Goal: Information Seeking & Learning: Learn about a topic

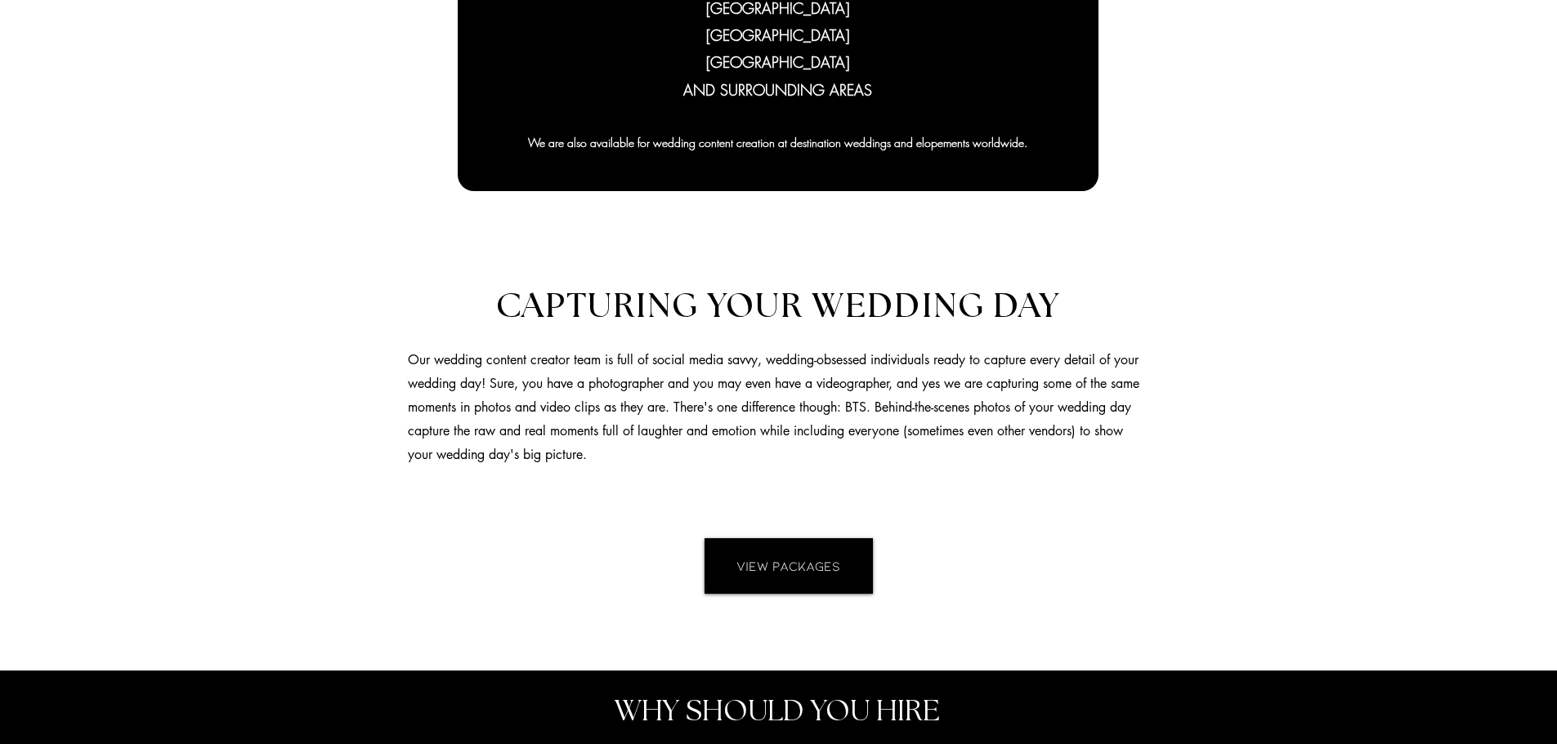
scroll to position [1226, 0]
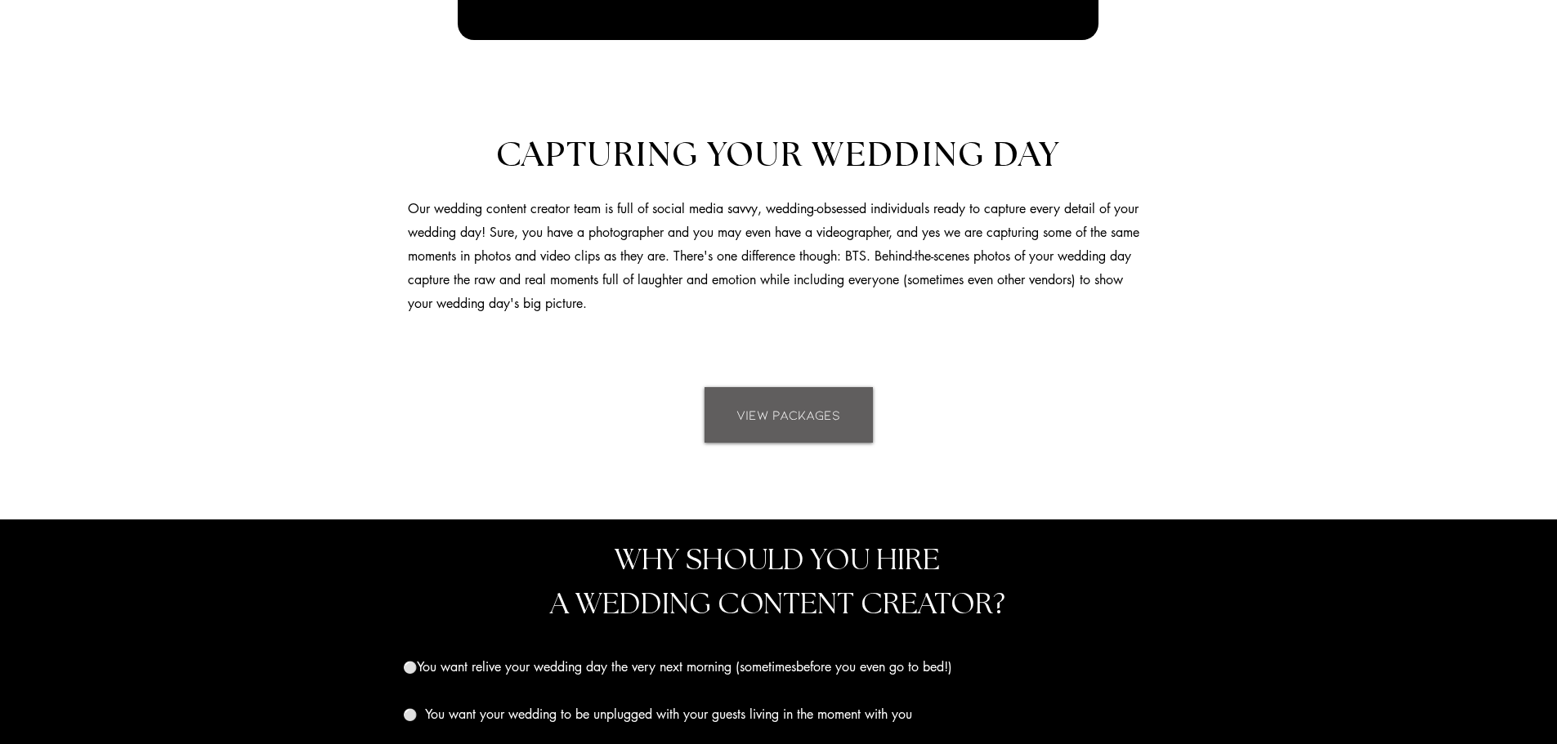
click at [826, 428] on link "VIEW PACKAGES" at bounding box center [788, 415] width 168 height 56
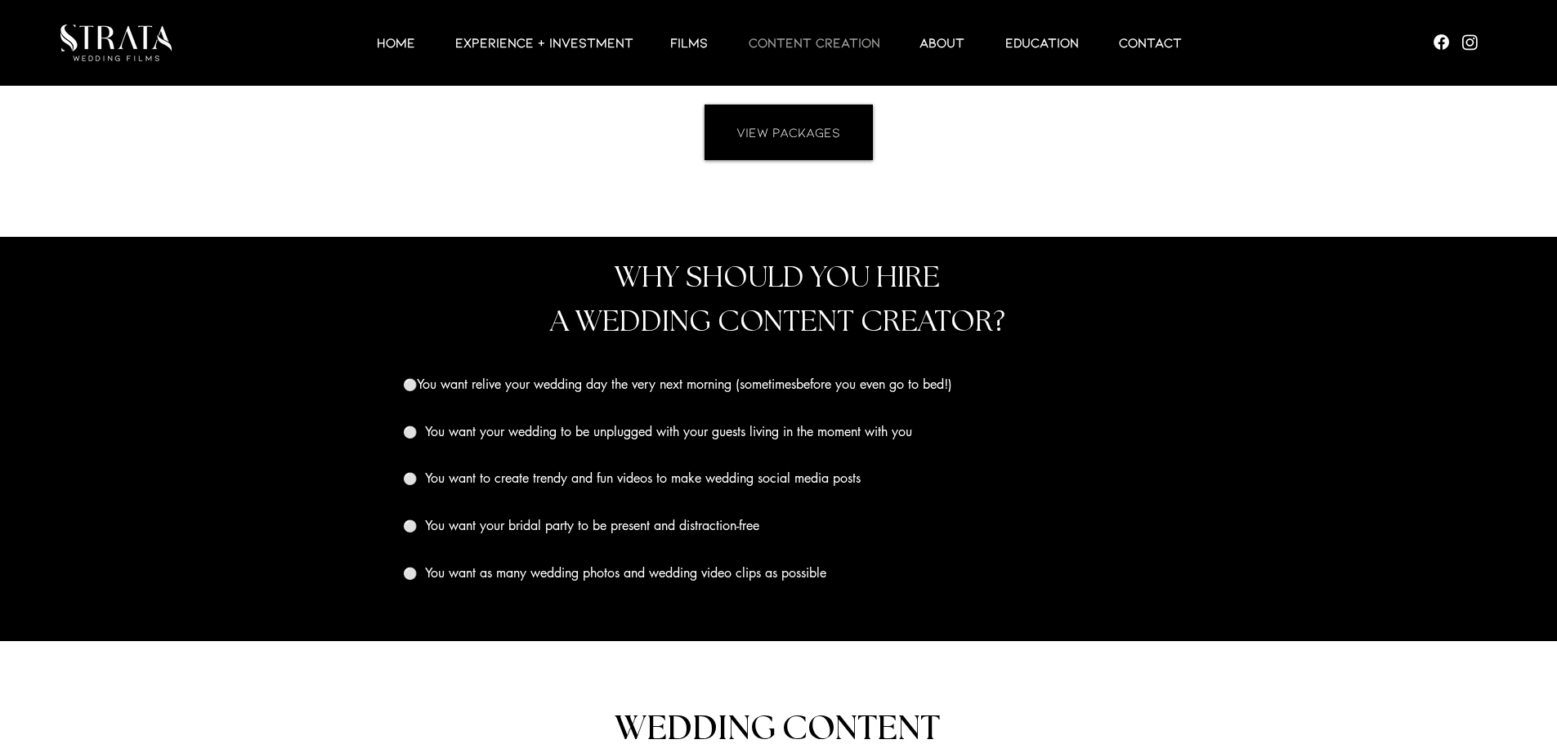
scroll to position [1346, 0]
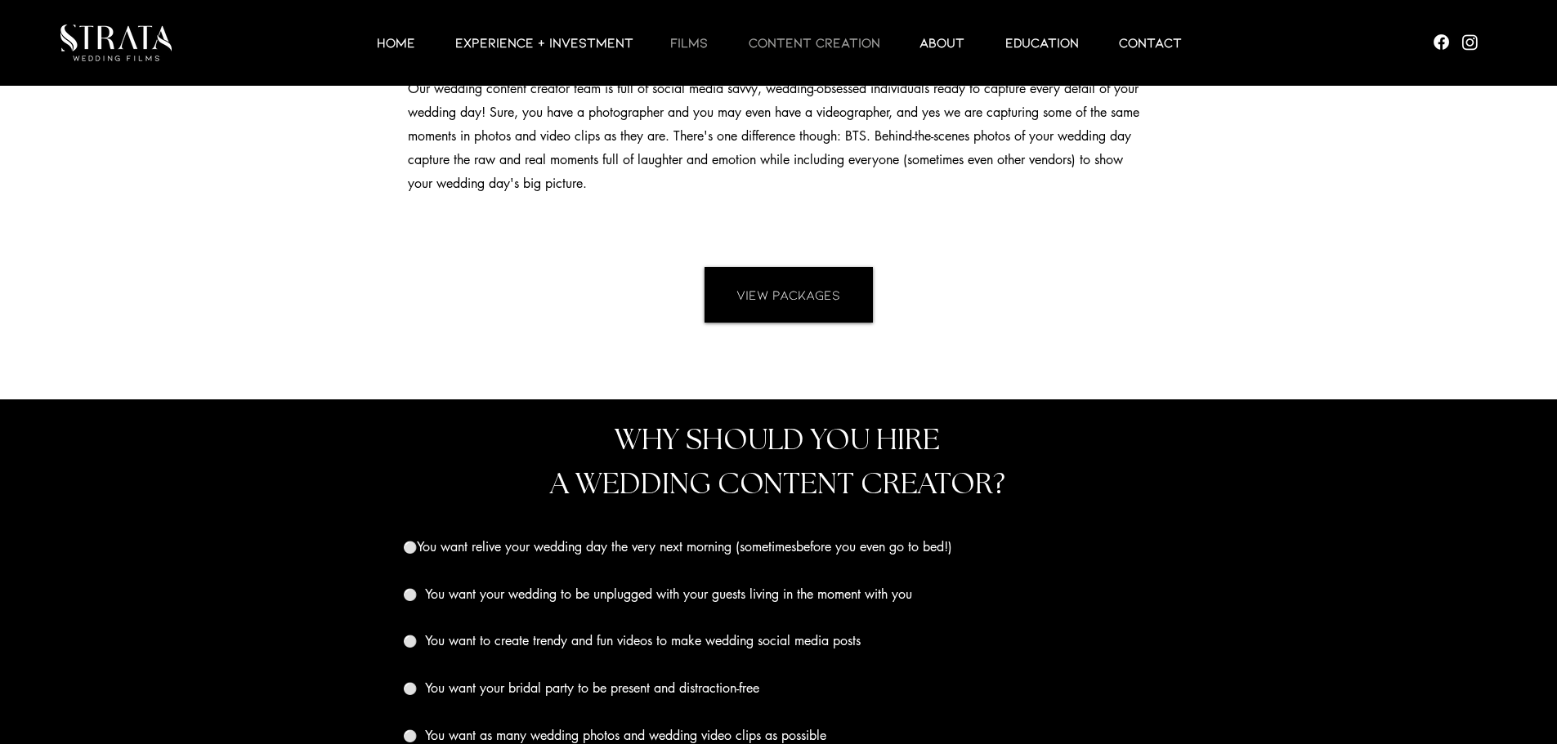
click at [676, 45] on p "Films" at bounding box center [689, 43] width 54 height 20
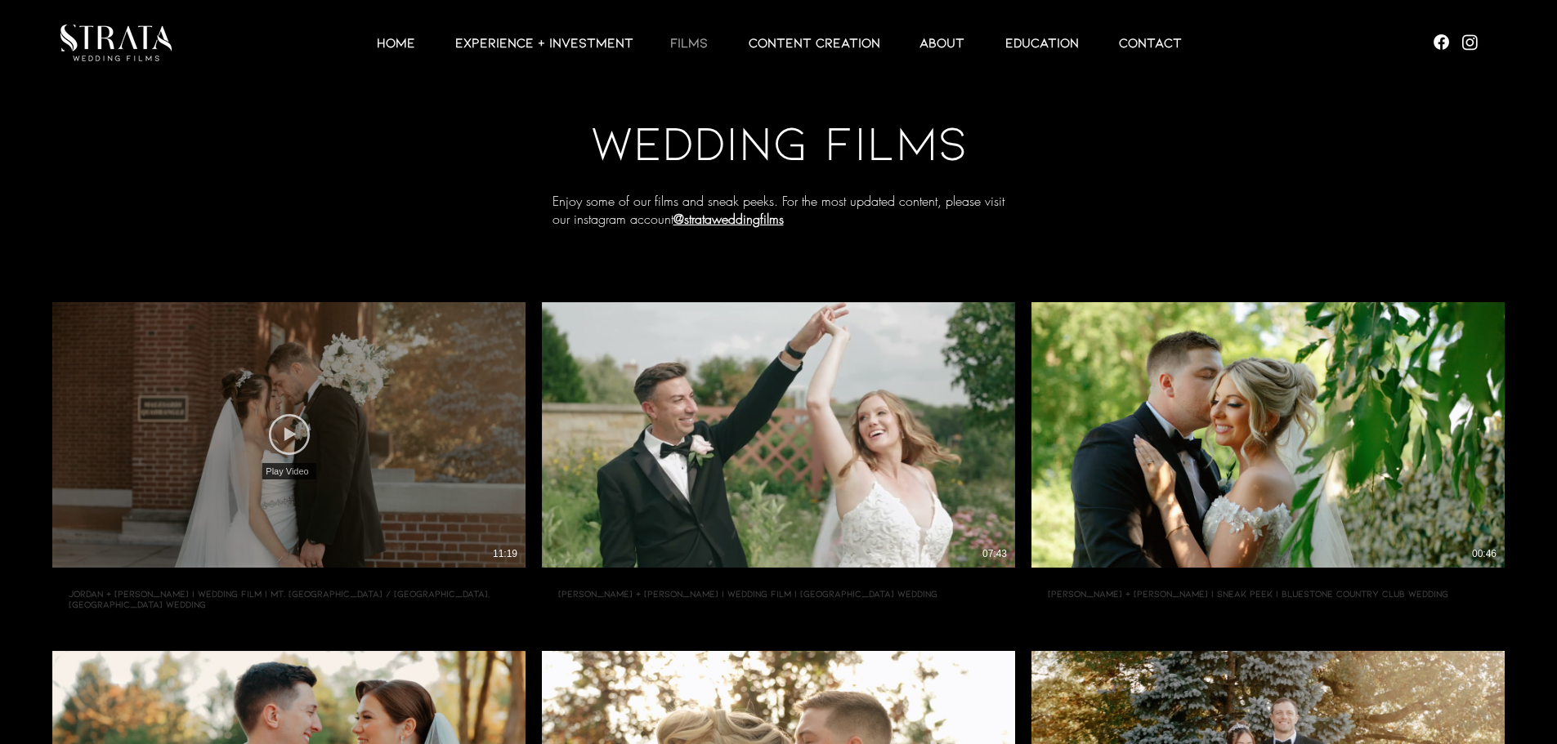
click at [287, 427] on icon "Play Video" at bounding box center [289, 434] width 41 height 41
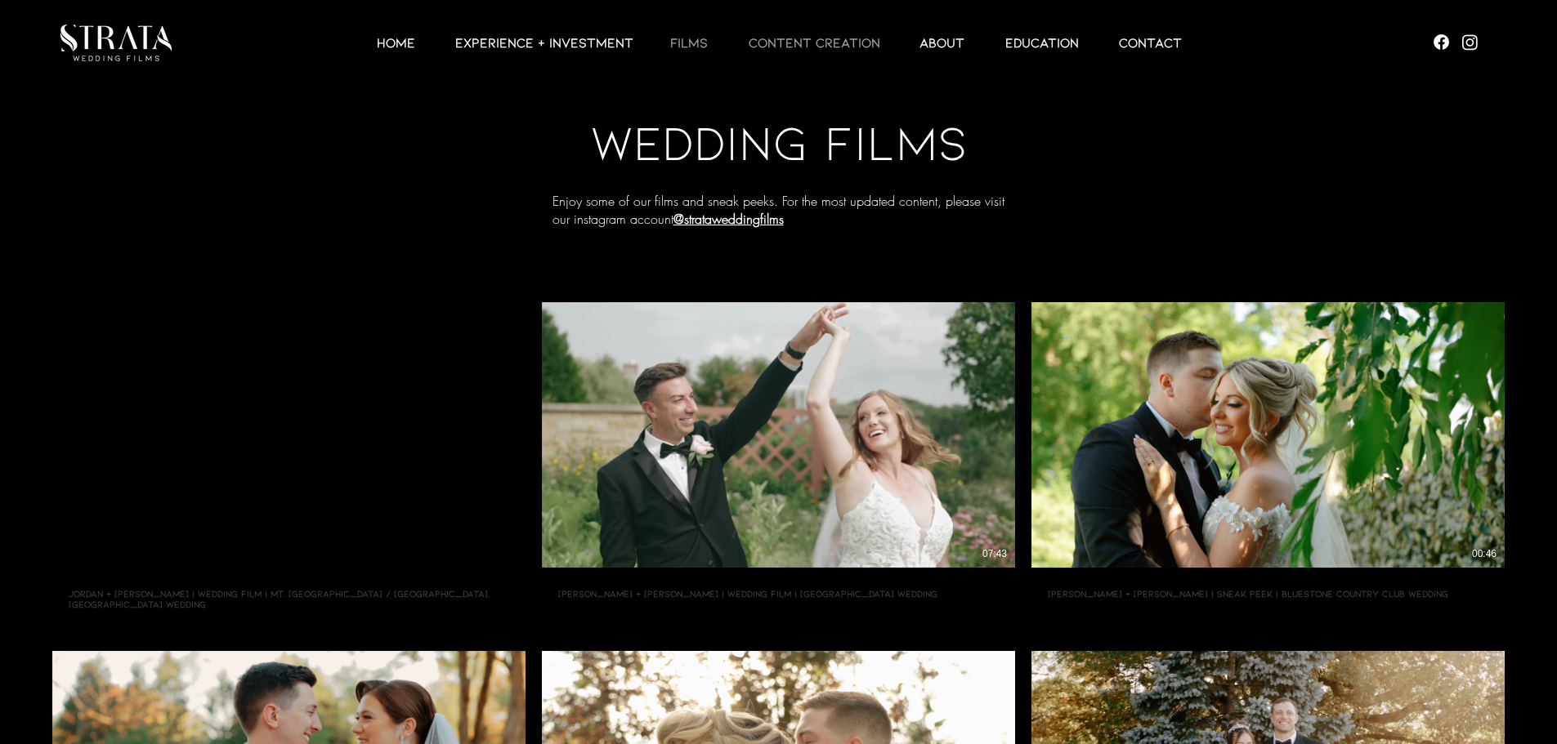
click at [811, 40] on p "CONTENT CREATION" at bounding box center [814, 43] width 148 height 20
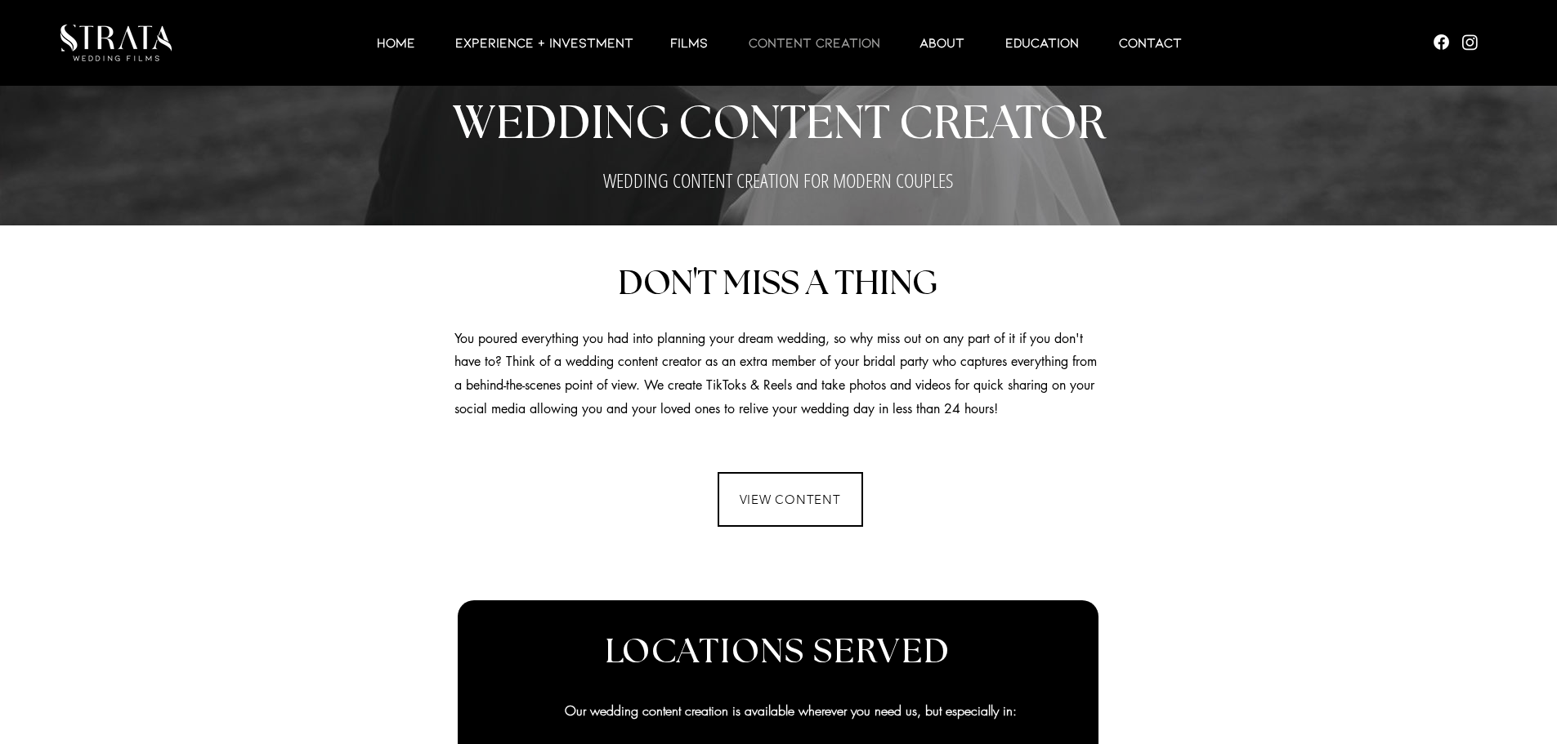
click at [783, 504] on span "VIEW CONTENT" at bounding box center [790, 500] width 101 height 16
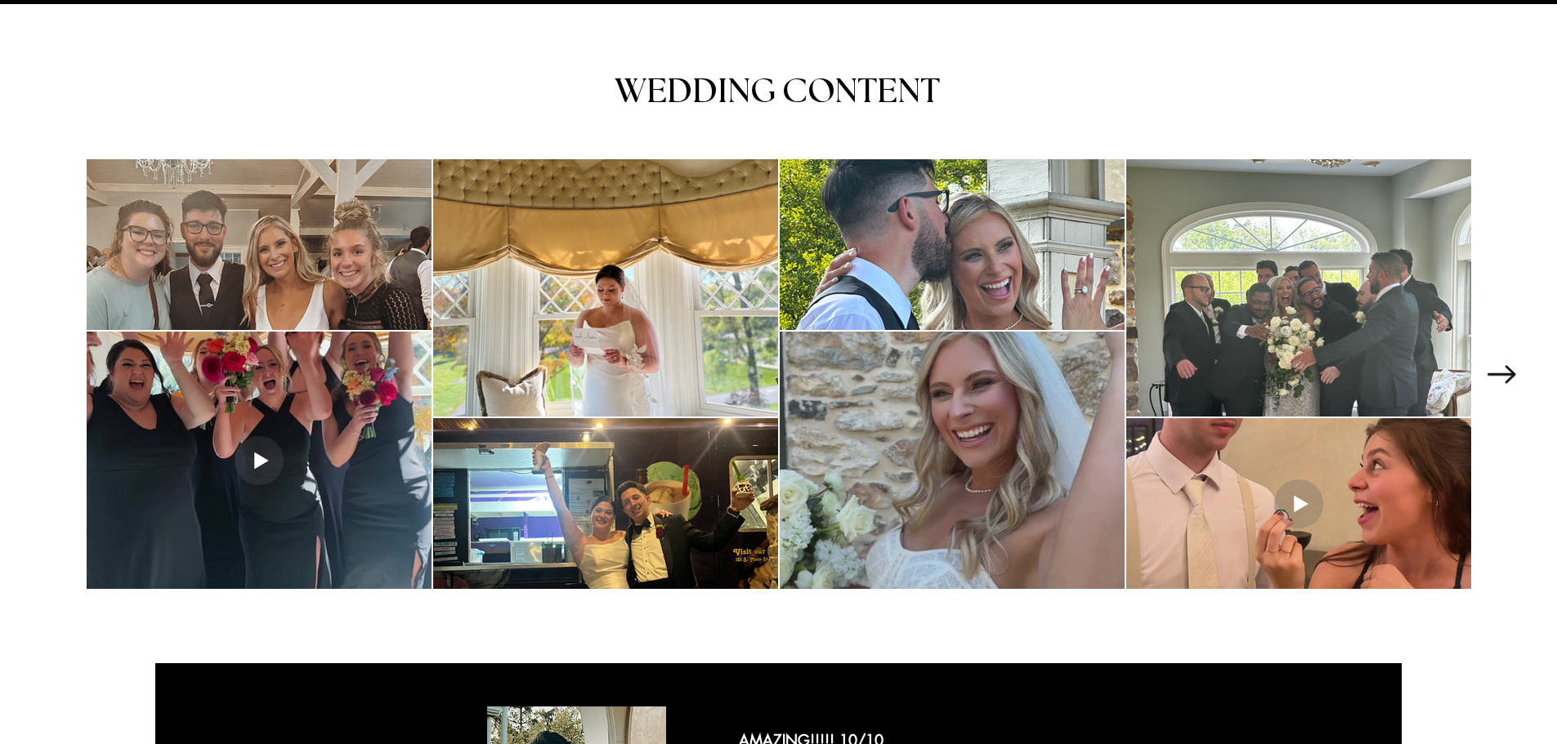
scroll to position [2151, 0]
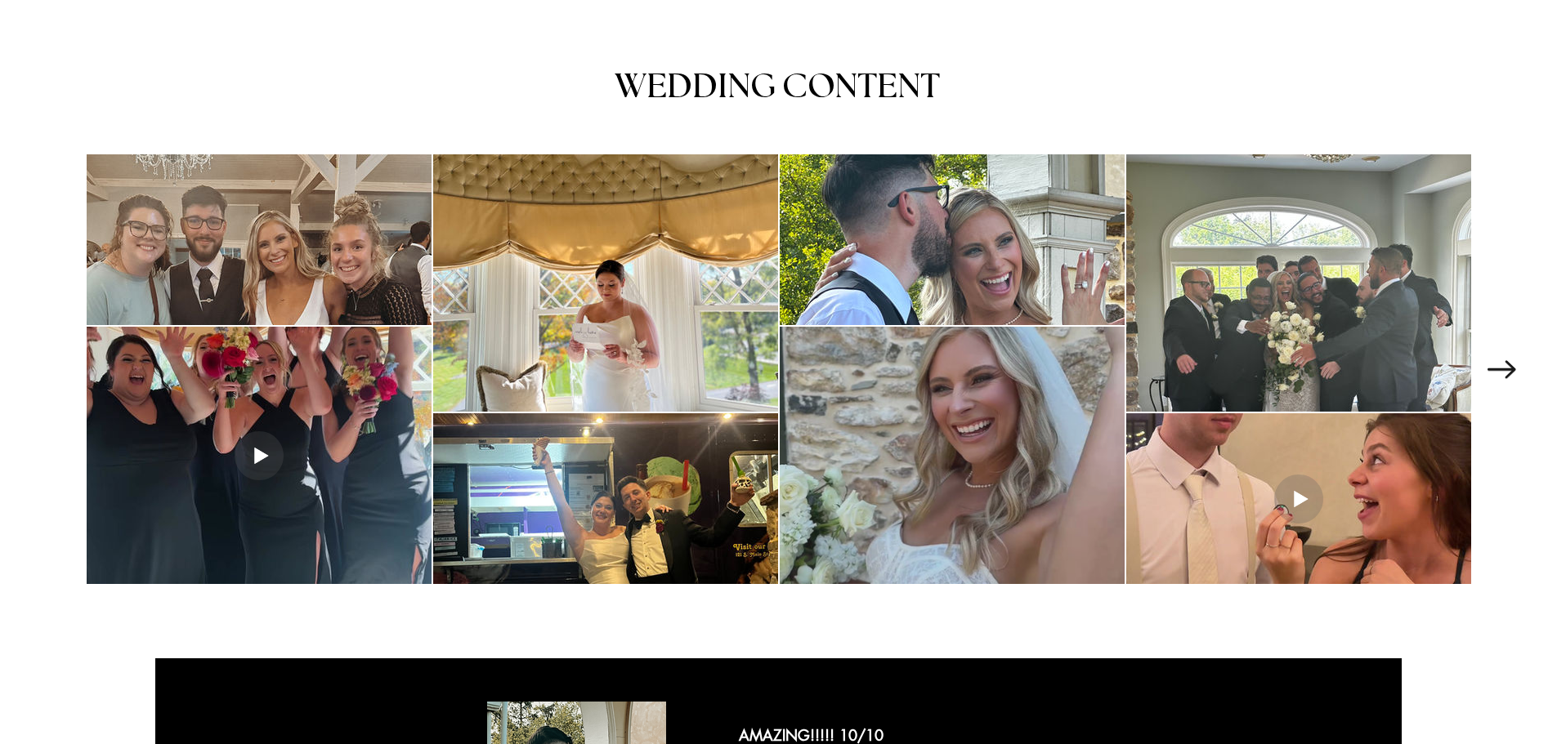
click at [972, 488] on div "main content" at bounding box center [952, 455] width 345 height 257
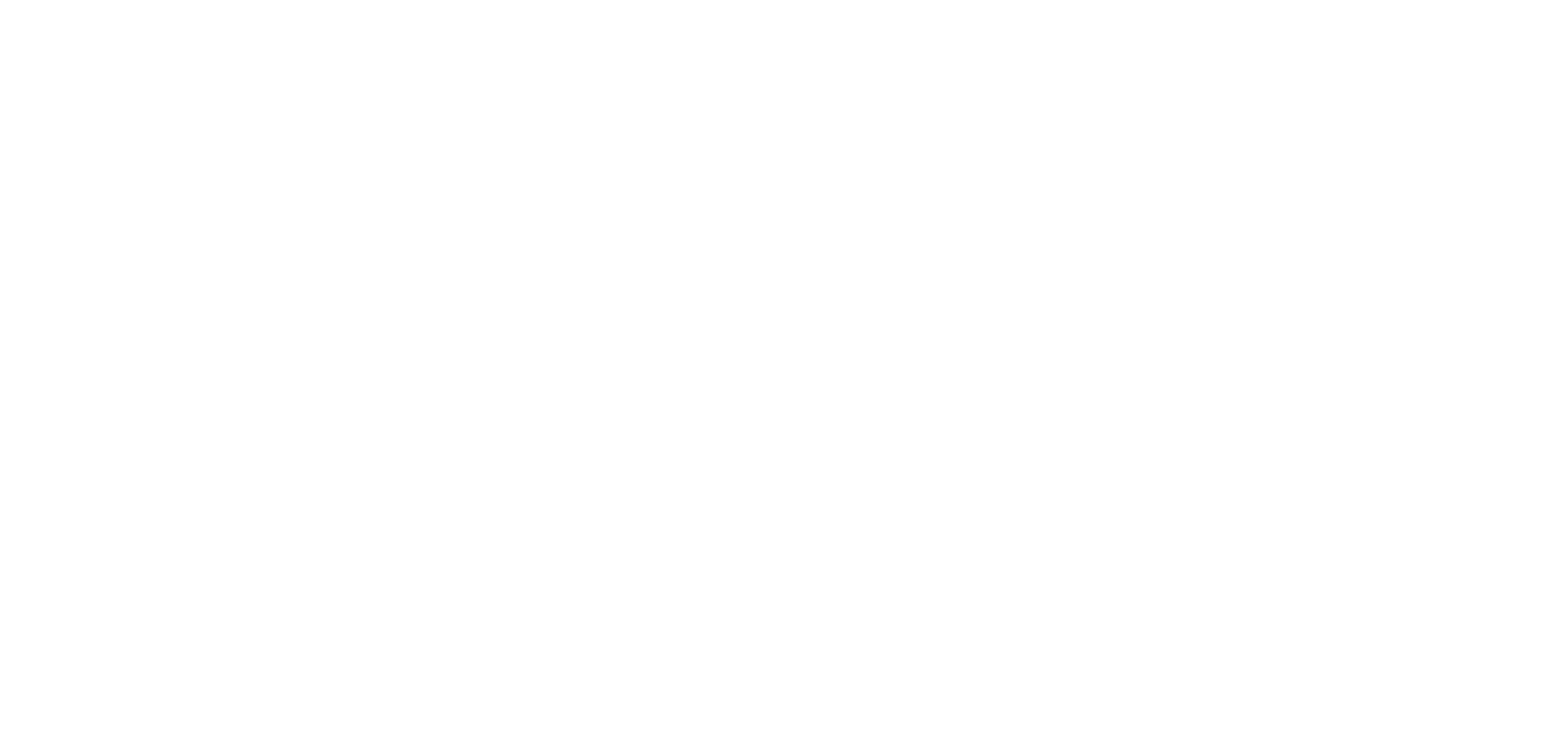
scroll to position [0, 0]
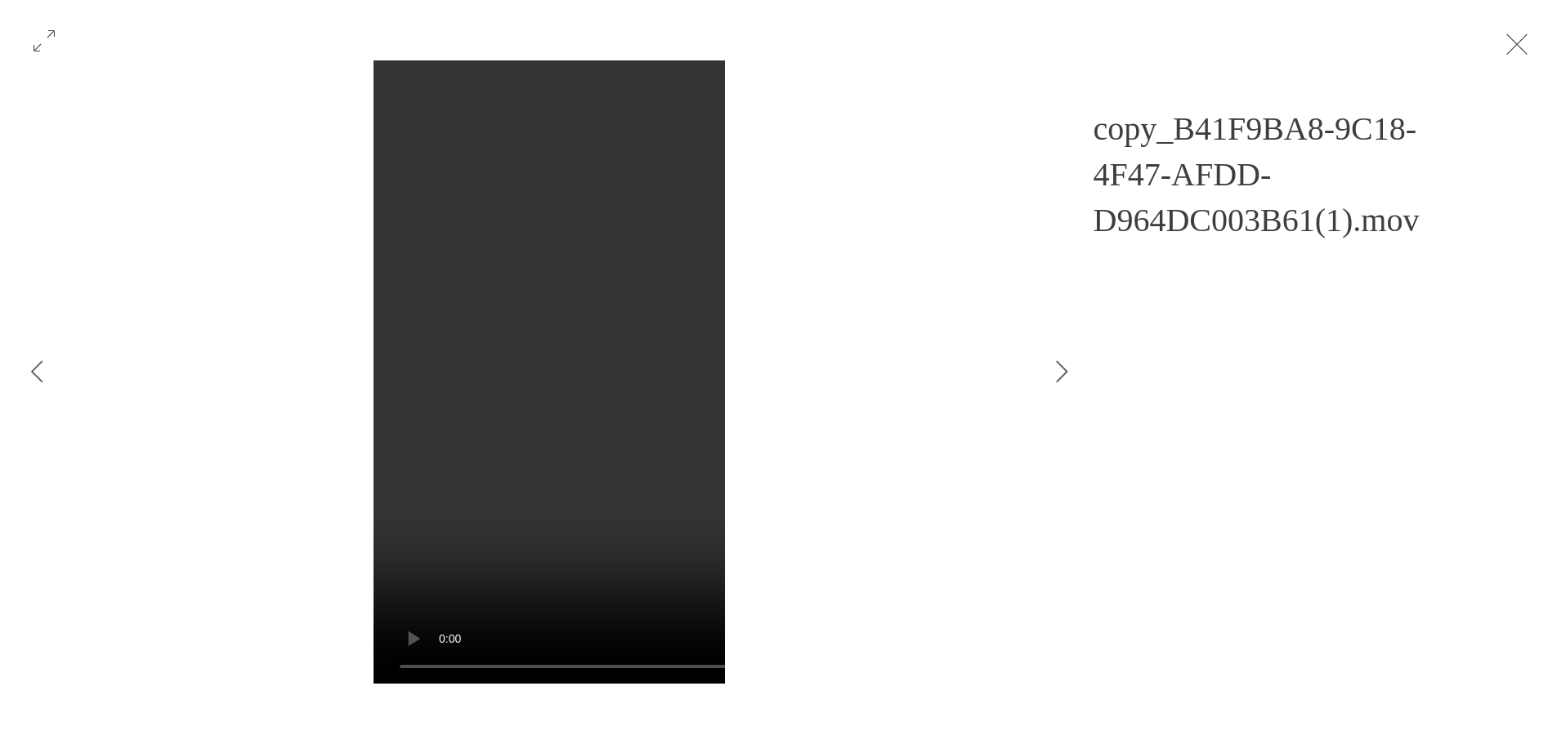
click at [1513, 35] on button "Exit expand mode" at bounding box center [1516, 43] width 31 height 36
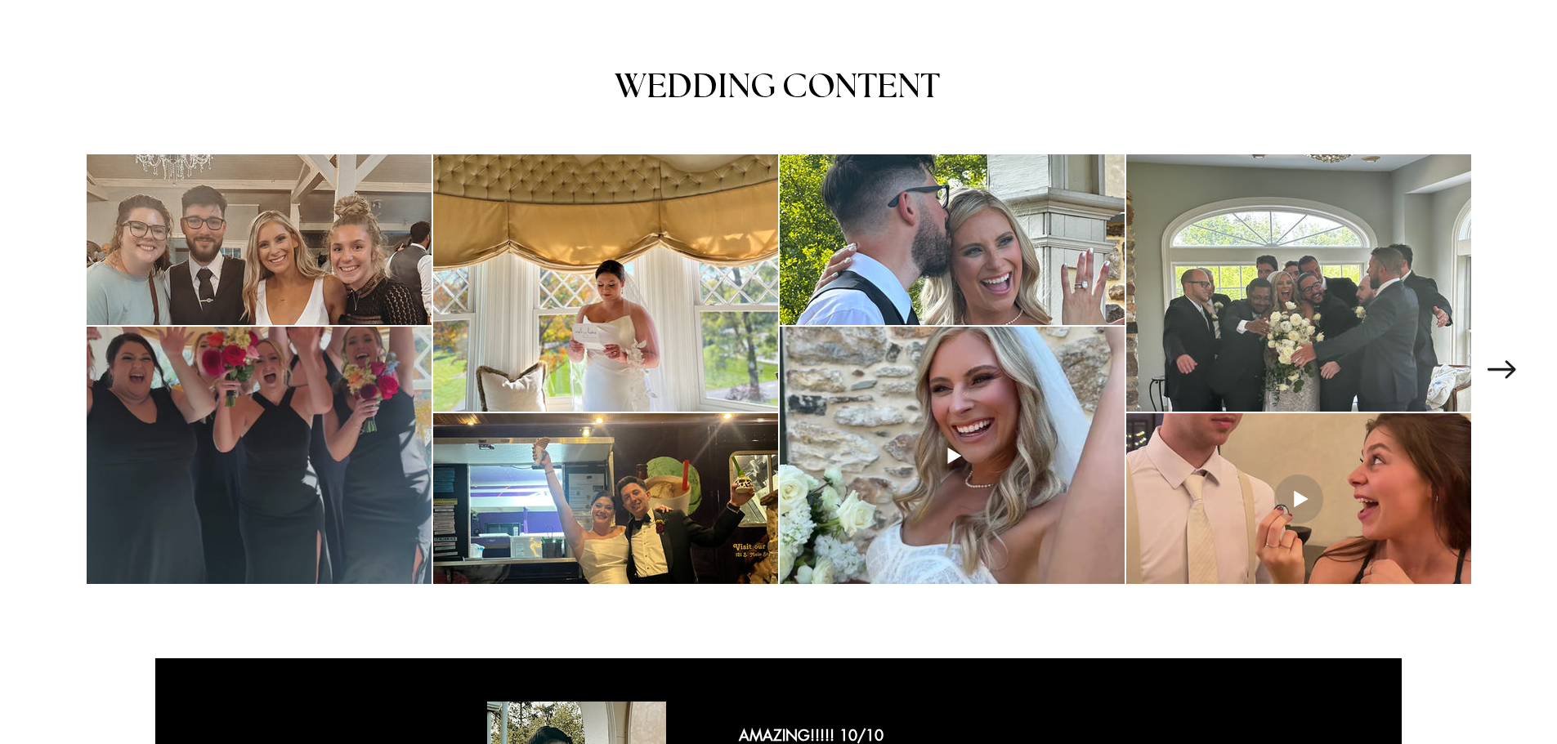
click at [317, 472] on div "main content" at bounding box center [259, 455] width 345 height 257
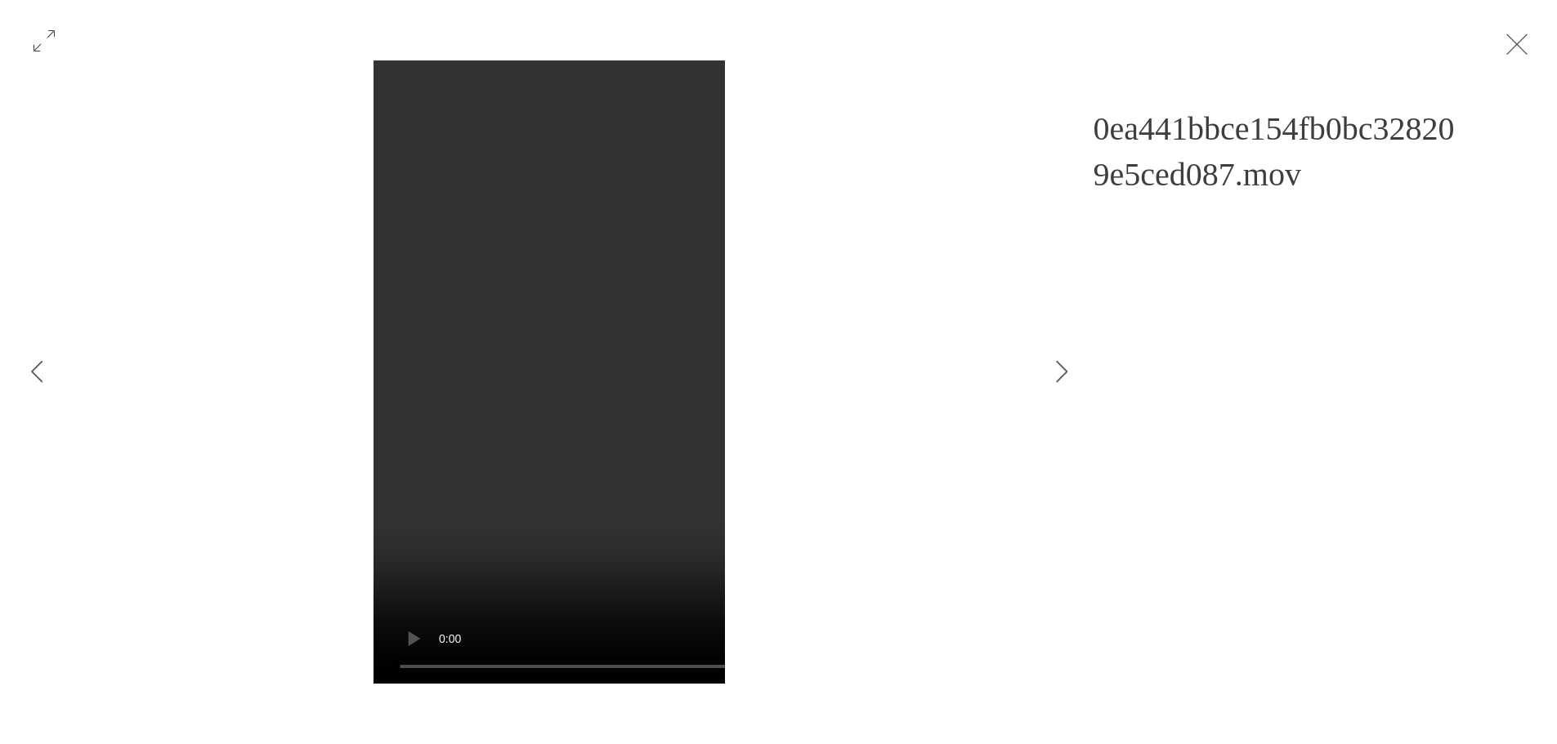
click at [1509, 45] on button "Exit expand mode" at bounding box center [1516, 43] width 31 height 36
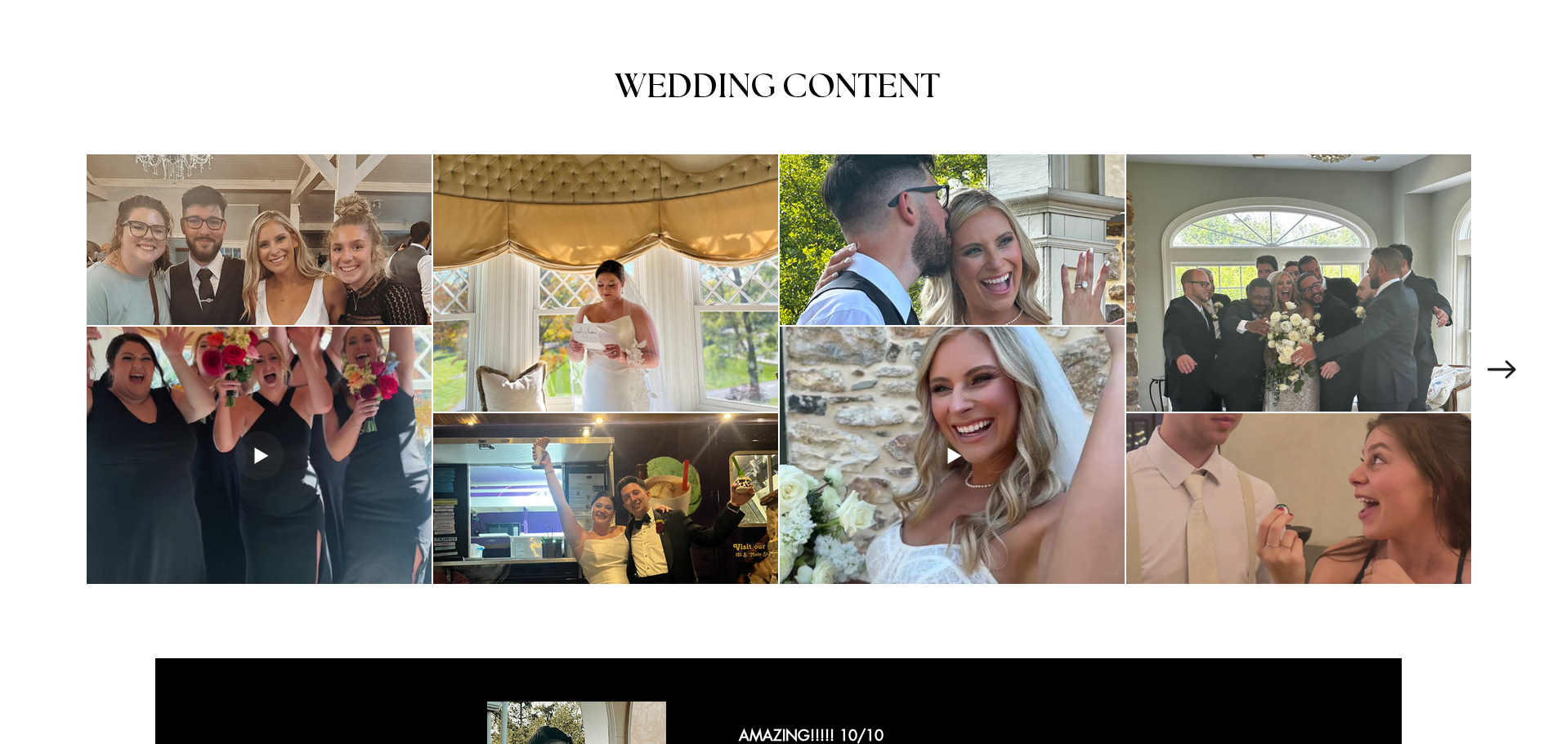
click at [1378, 481] on div "main content" at bounding box center [1298, 498] width 345 height 171
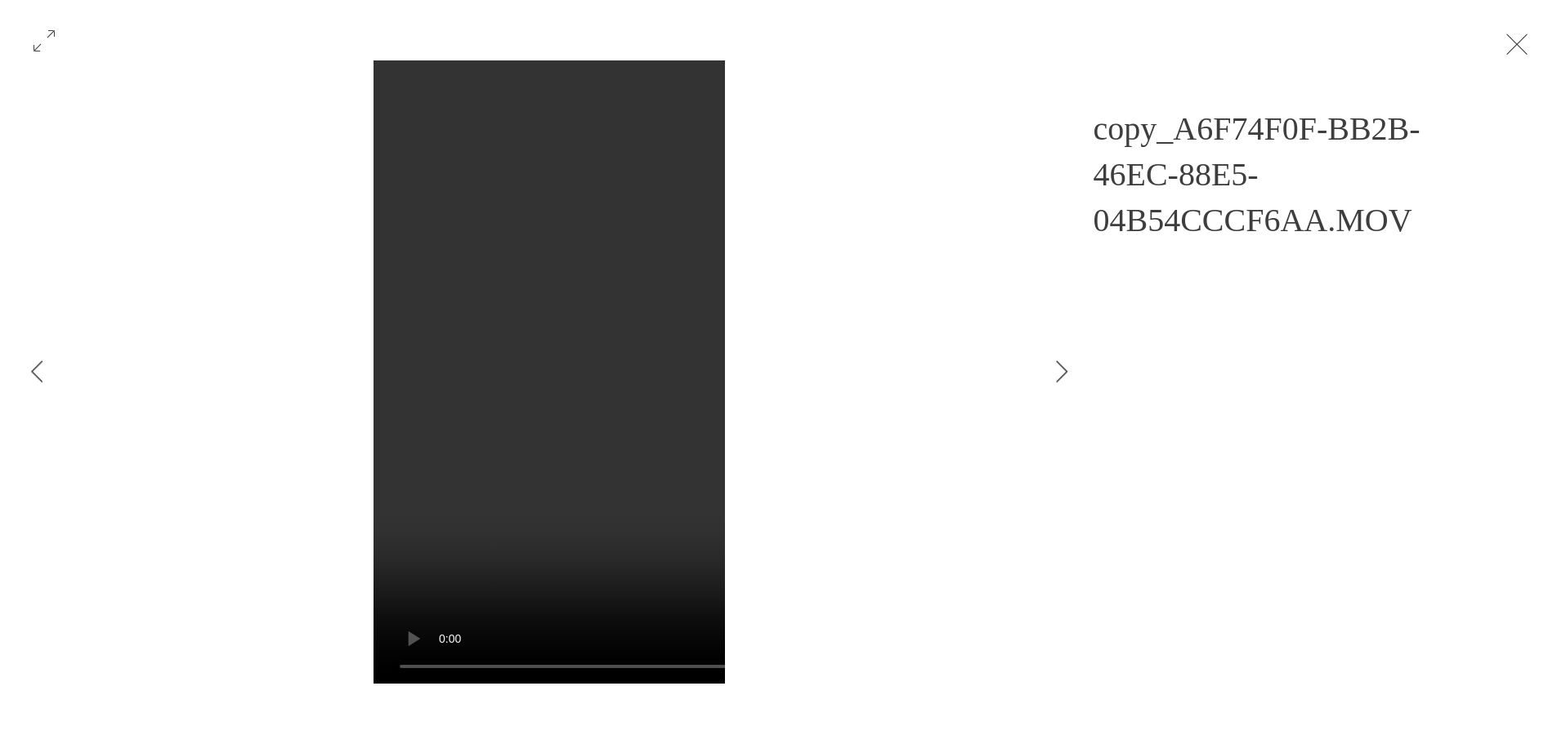
click at [1518, 42] on button "Exit expand mode" at bounding box center [1516, 43] width 31 height 36
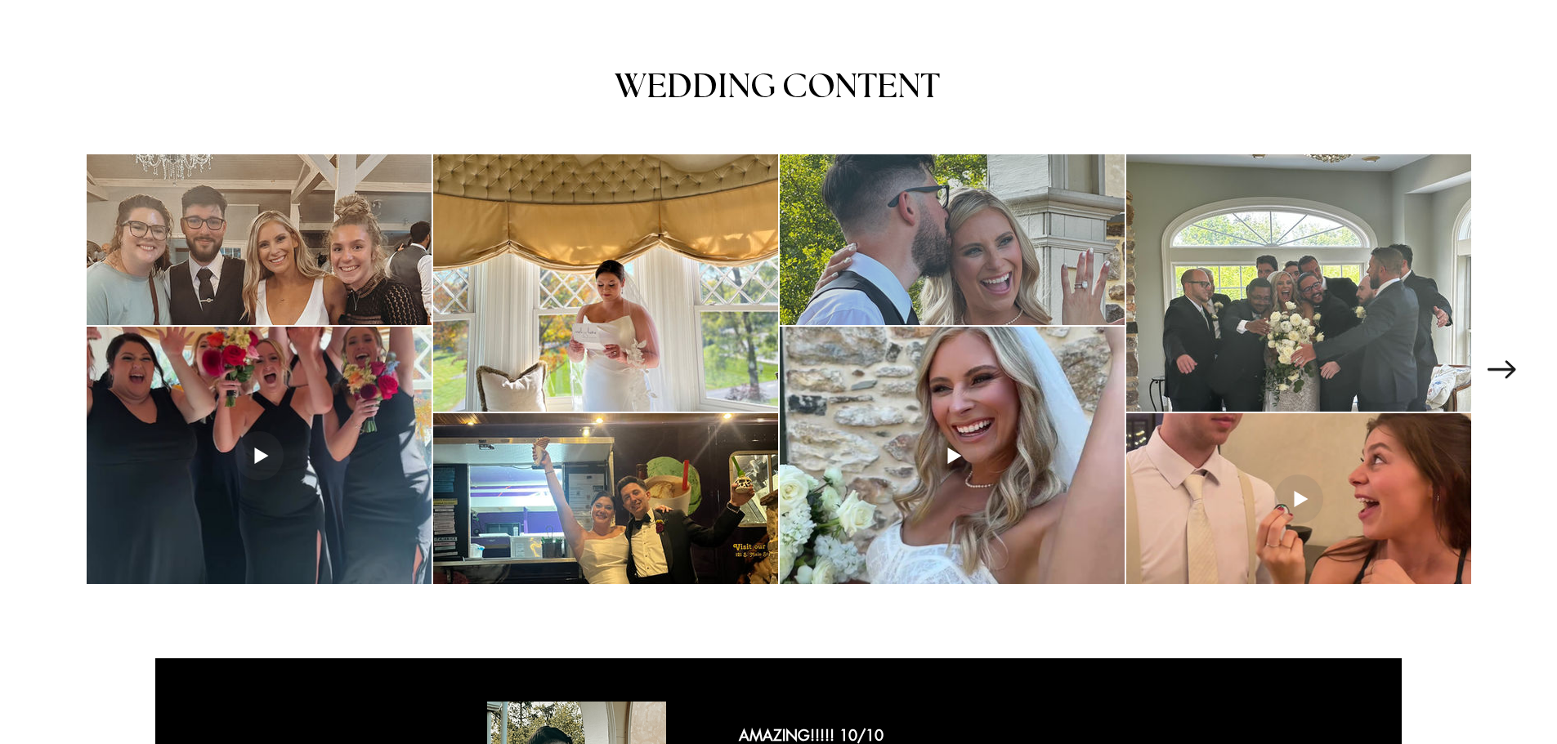
click at [977, 251] on div "main content" at bounding box center [952, 239] width 345 height 171
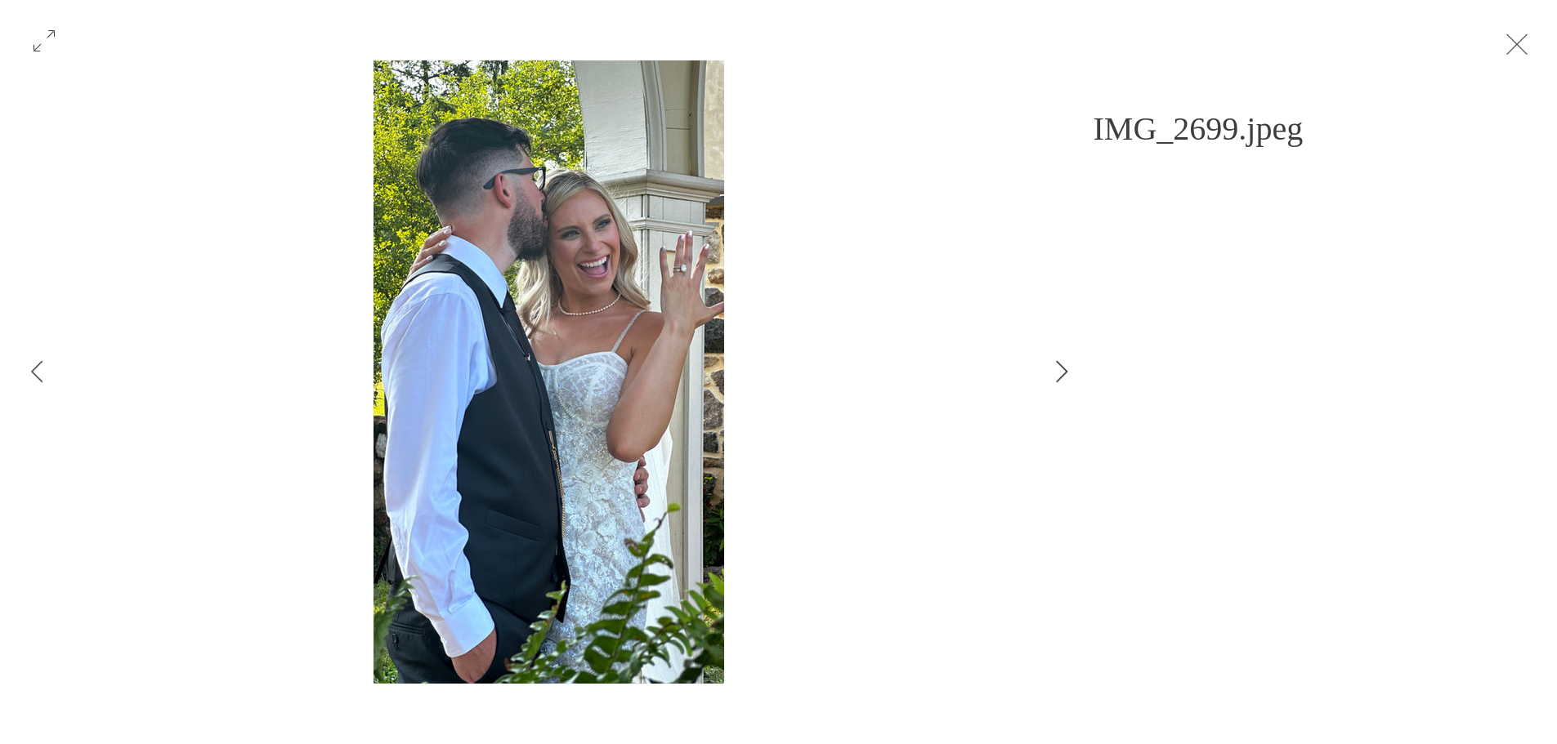
click at [1052, 364] on button "Next Item" at bounding box center [1061, 372] width 41 height 41
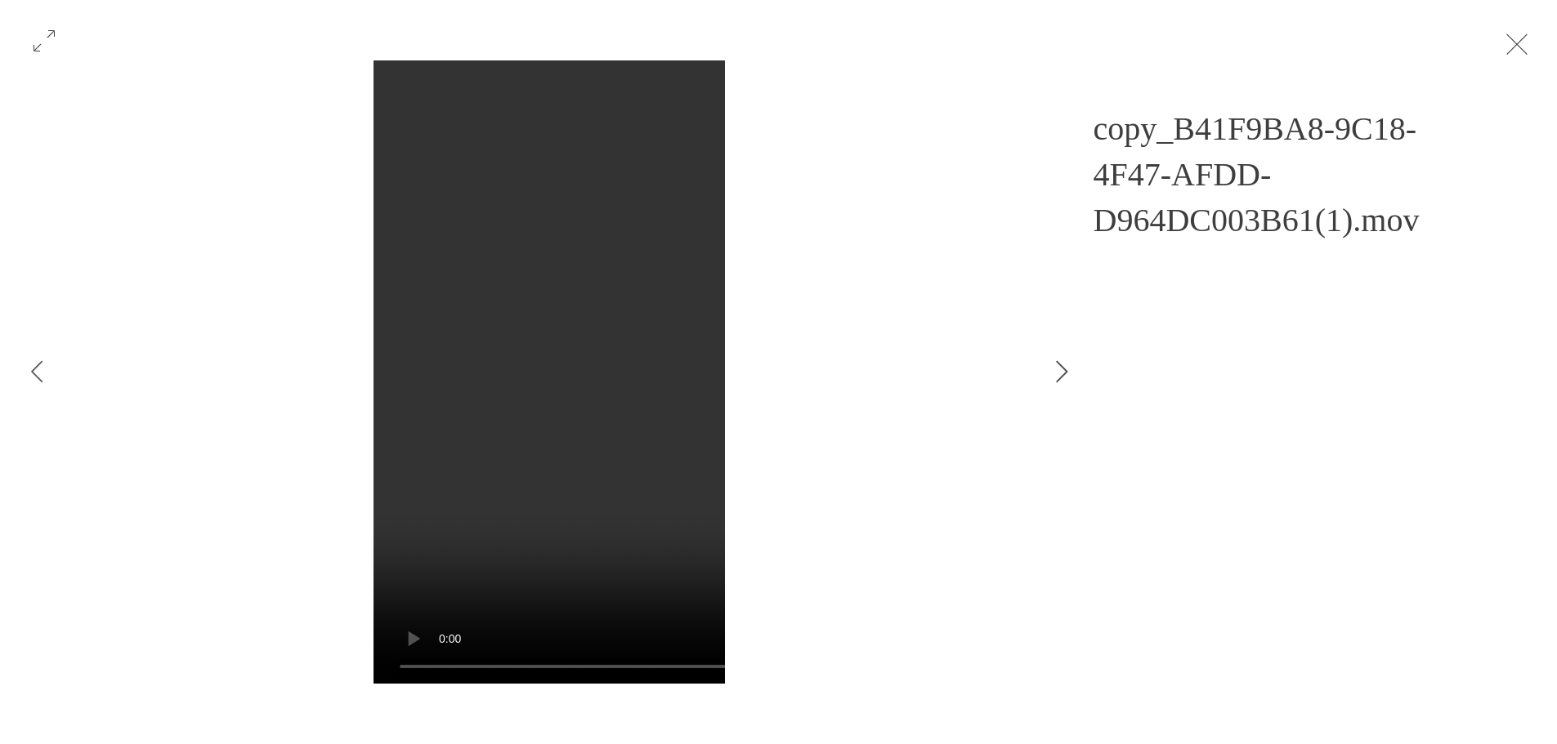
click at [1065, 371] on icon "Next Item" at bounding box center [1062, 371] width 12 height 22
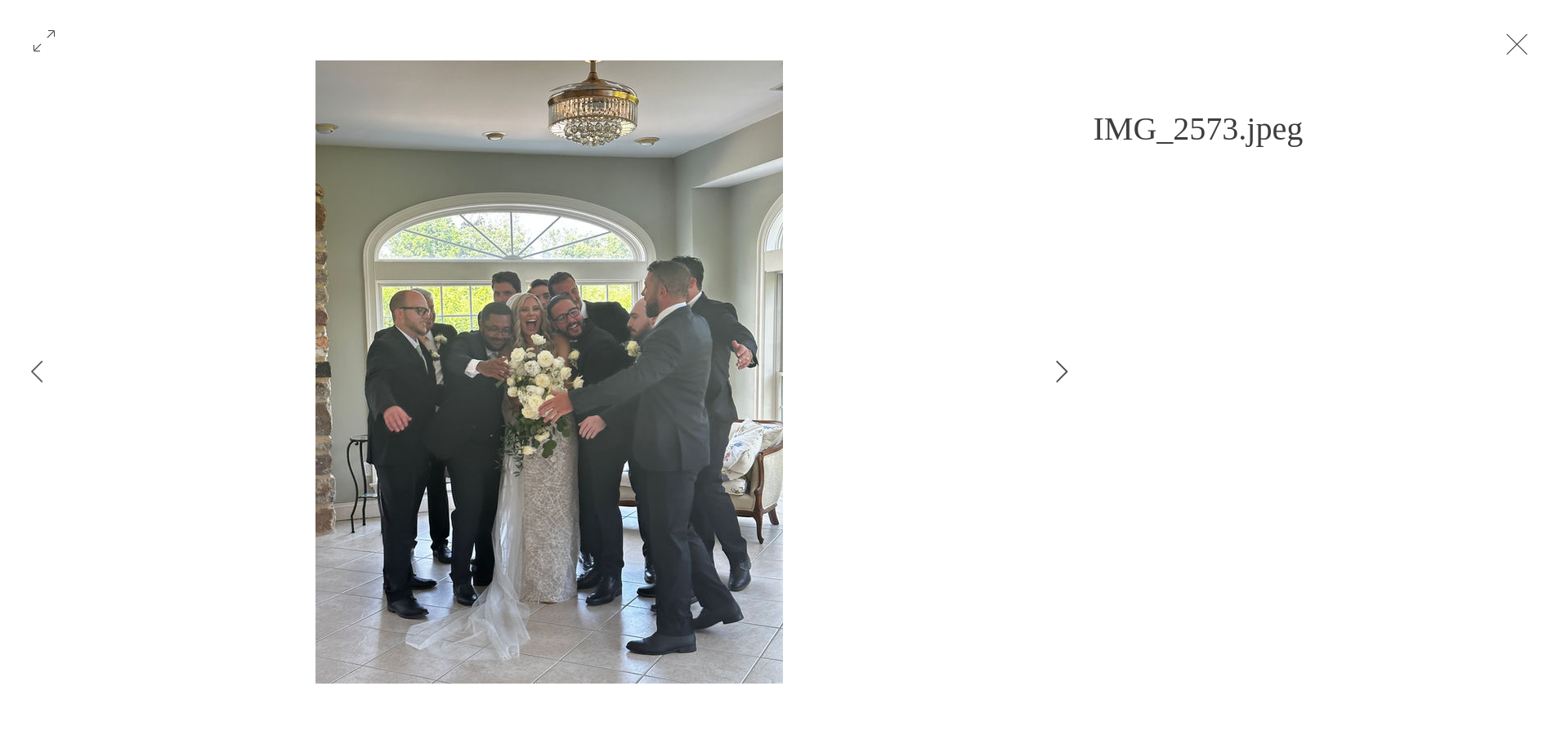
click at [1065, 371] on icon "Next Item" at bounding box center [1062, 371] width 12 height 22
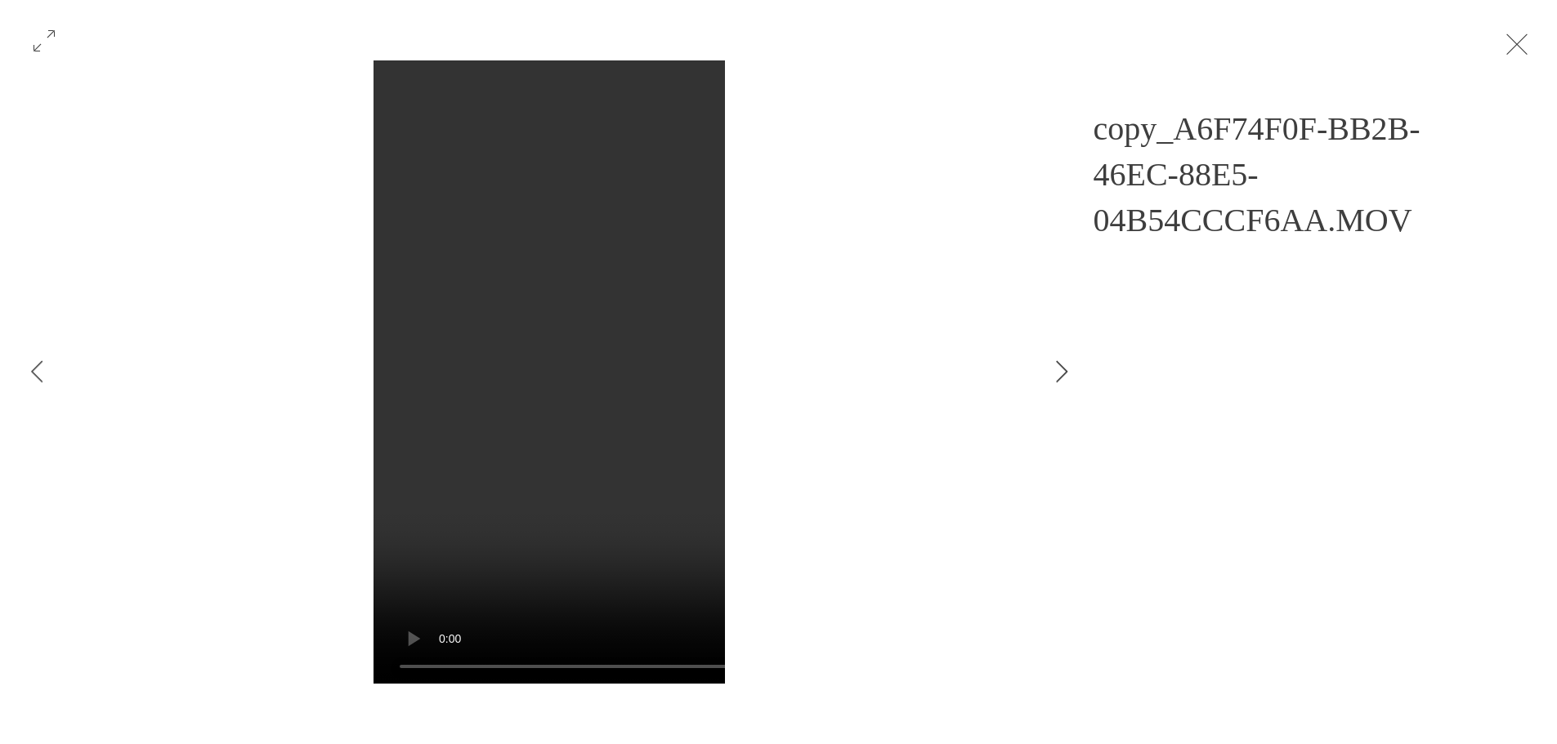
click at [1065, 371] on icon "Next Item" at bounding box center [1062, 371] width 12 height 22
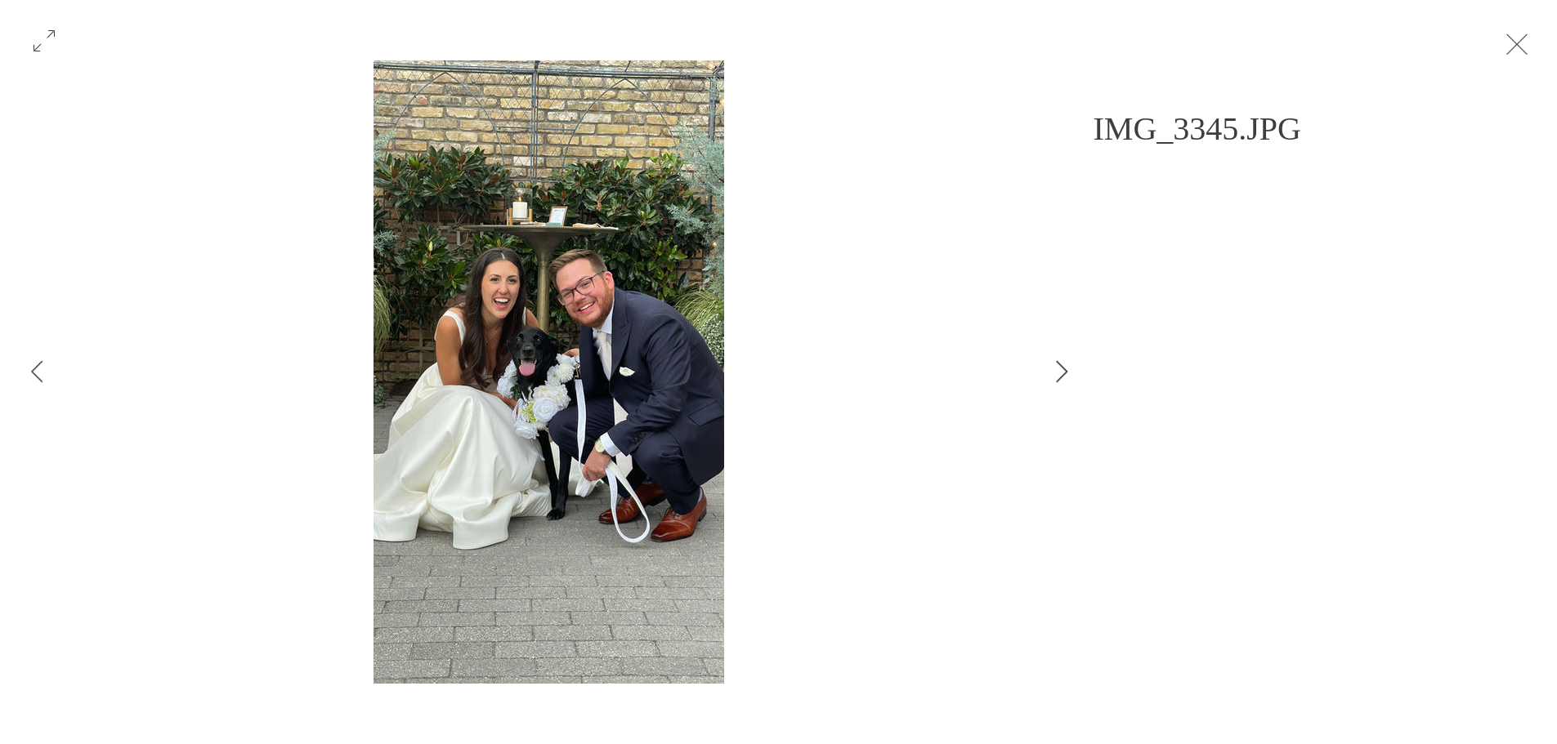
click at [1065, 371] on icon "Next Item" at bounding box center [1062, 371] width 12 height 22
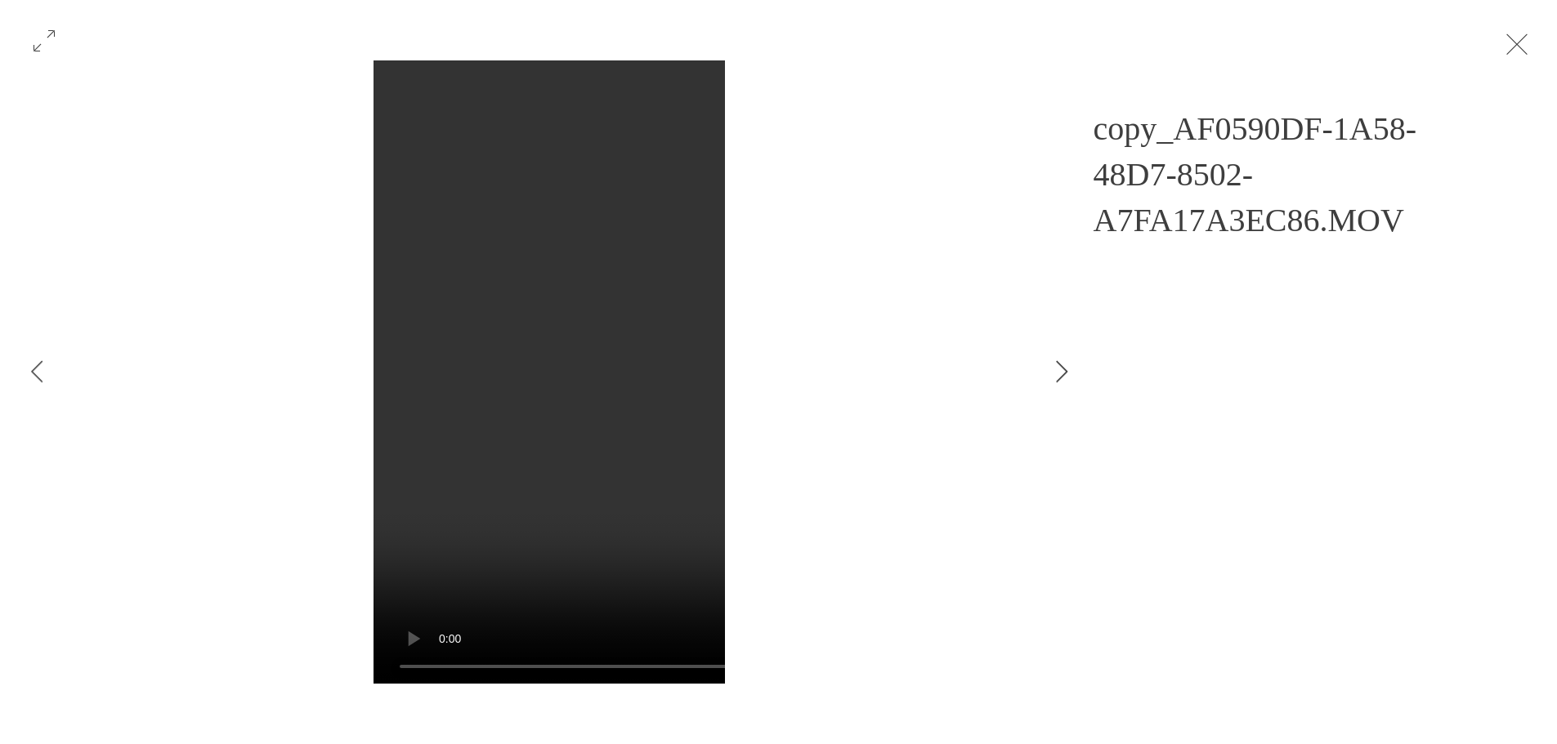
click at [1061, 373] on icon "Next Item" at bounding box center [1062, 371] width 12 height 22
click at [1058, 386] on button "Next Item" at bounding box center [1061, 372] width 41 height 41
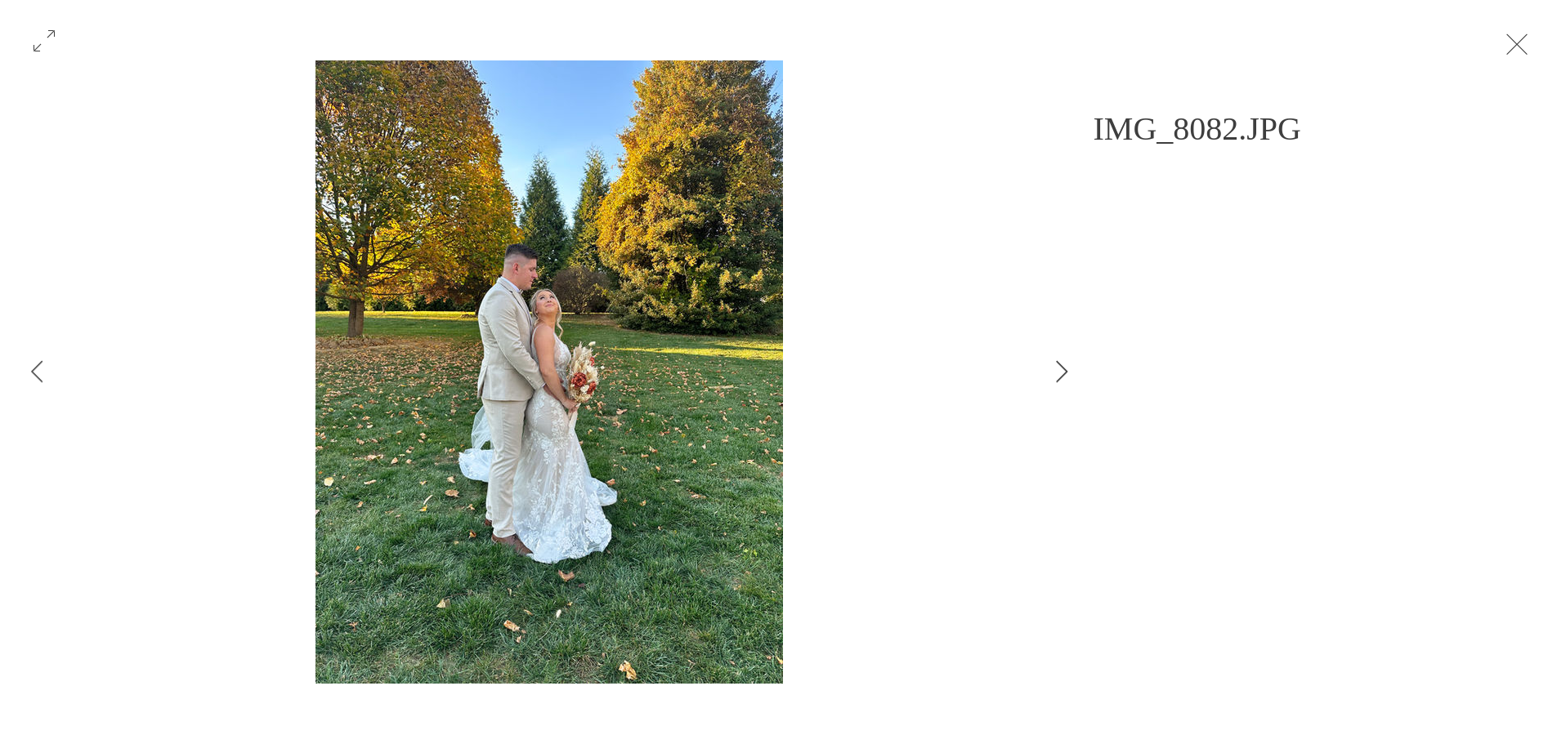
click at [1058, 386] on button "Next Item" at bounding box center [1061, 372] width 41 height 41
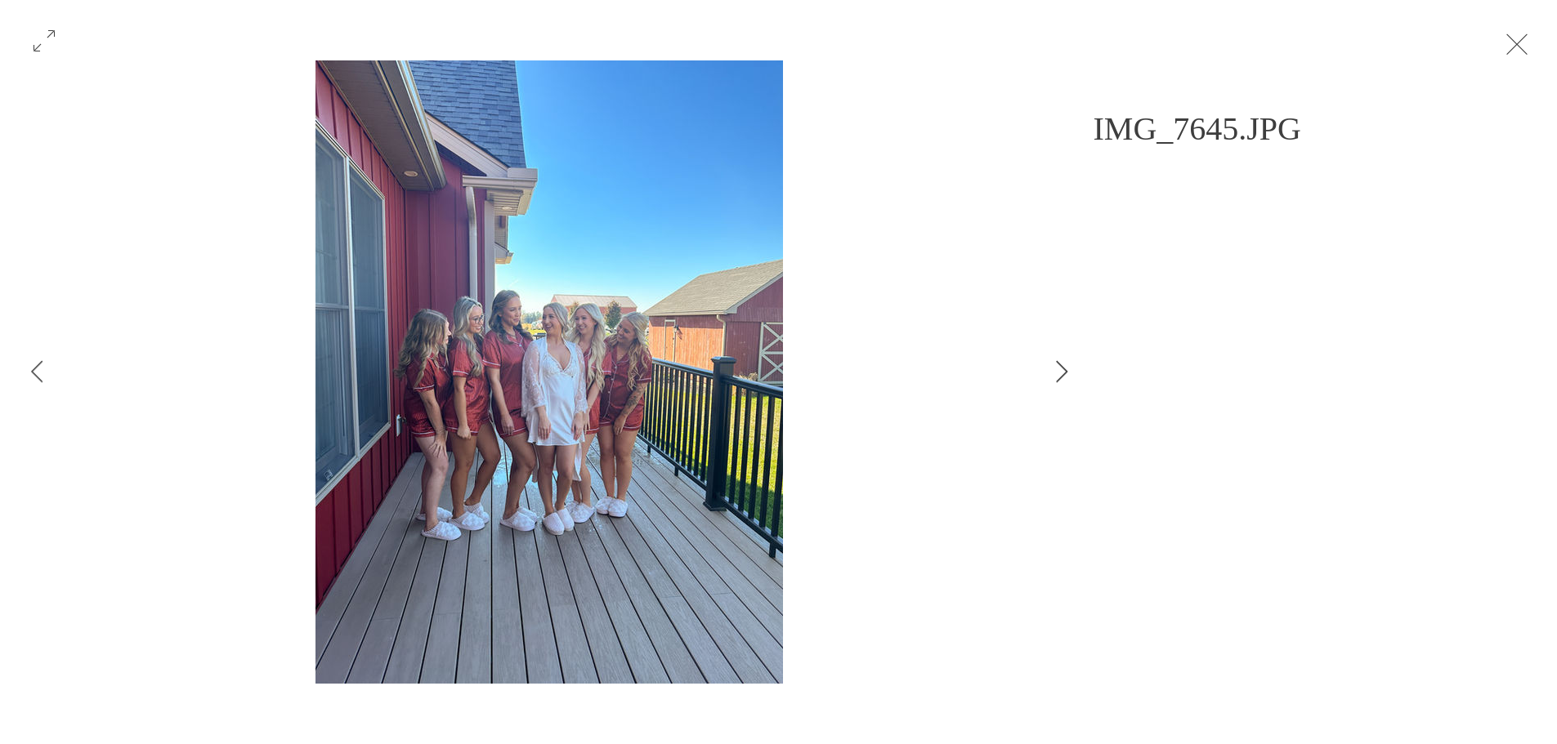
click at [1058, 386] on button "Next Item" at bounding box center [1061, 372] width 41 height 41
